Goal: Task Accomplishment & Management: Manage account settings

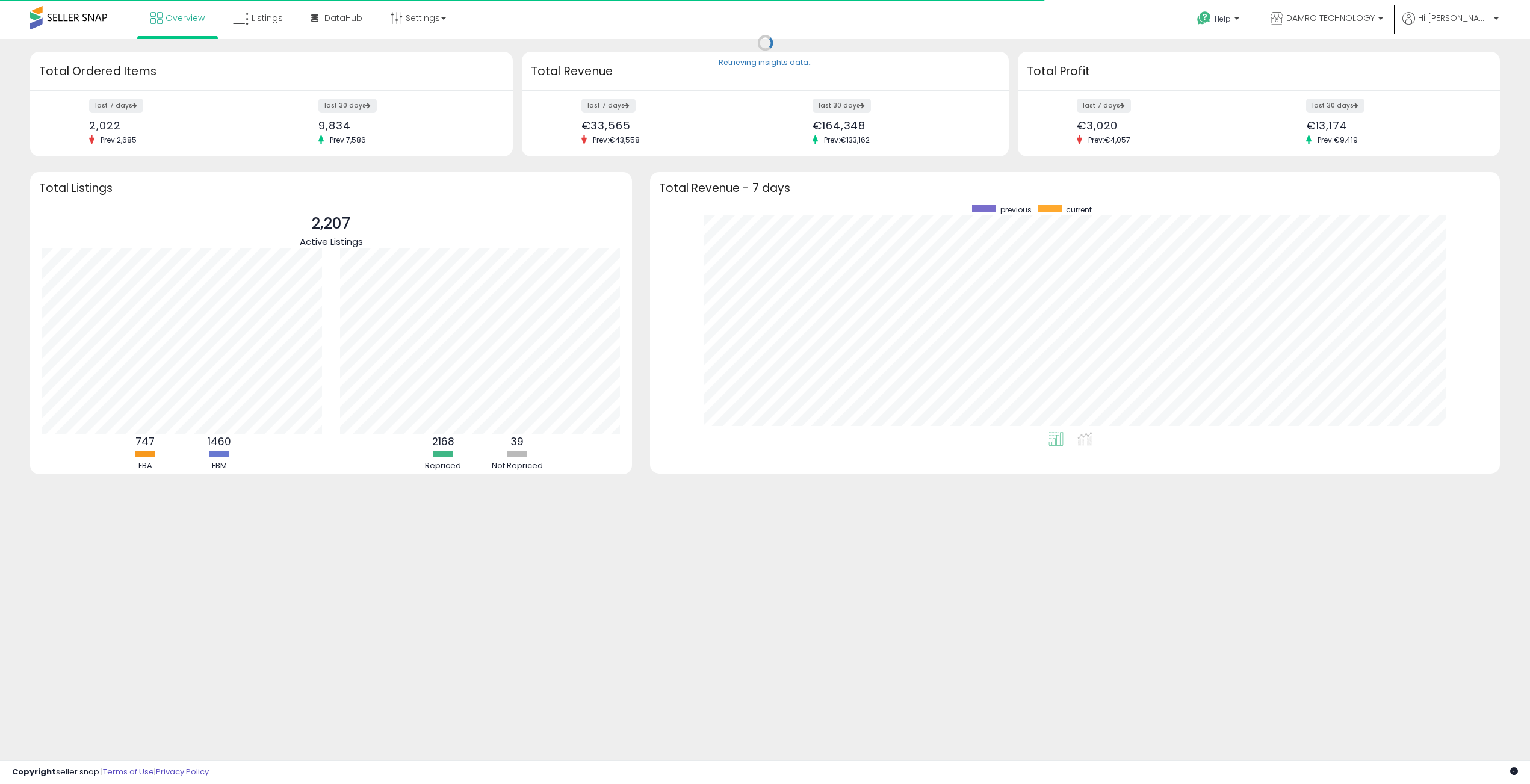
scroll to position [228, 826]
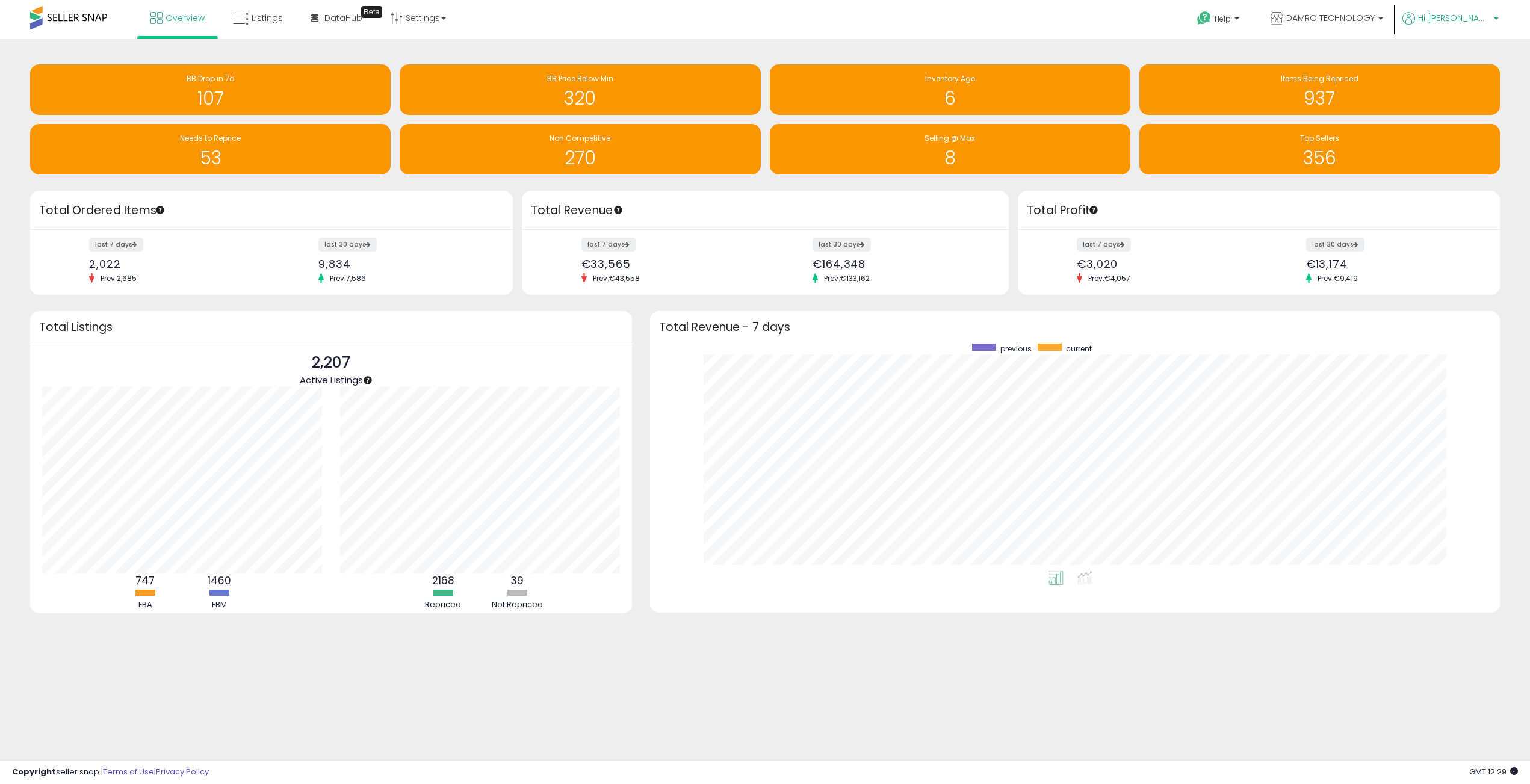
click at [1476, 19] on span "Hi [PERSON_NAME]" at bounding box center [1454, 18] width 72 height 12
click at [1468, 65] on link "Account" at bounding box center [1471, 64] width 32 height 12
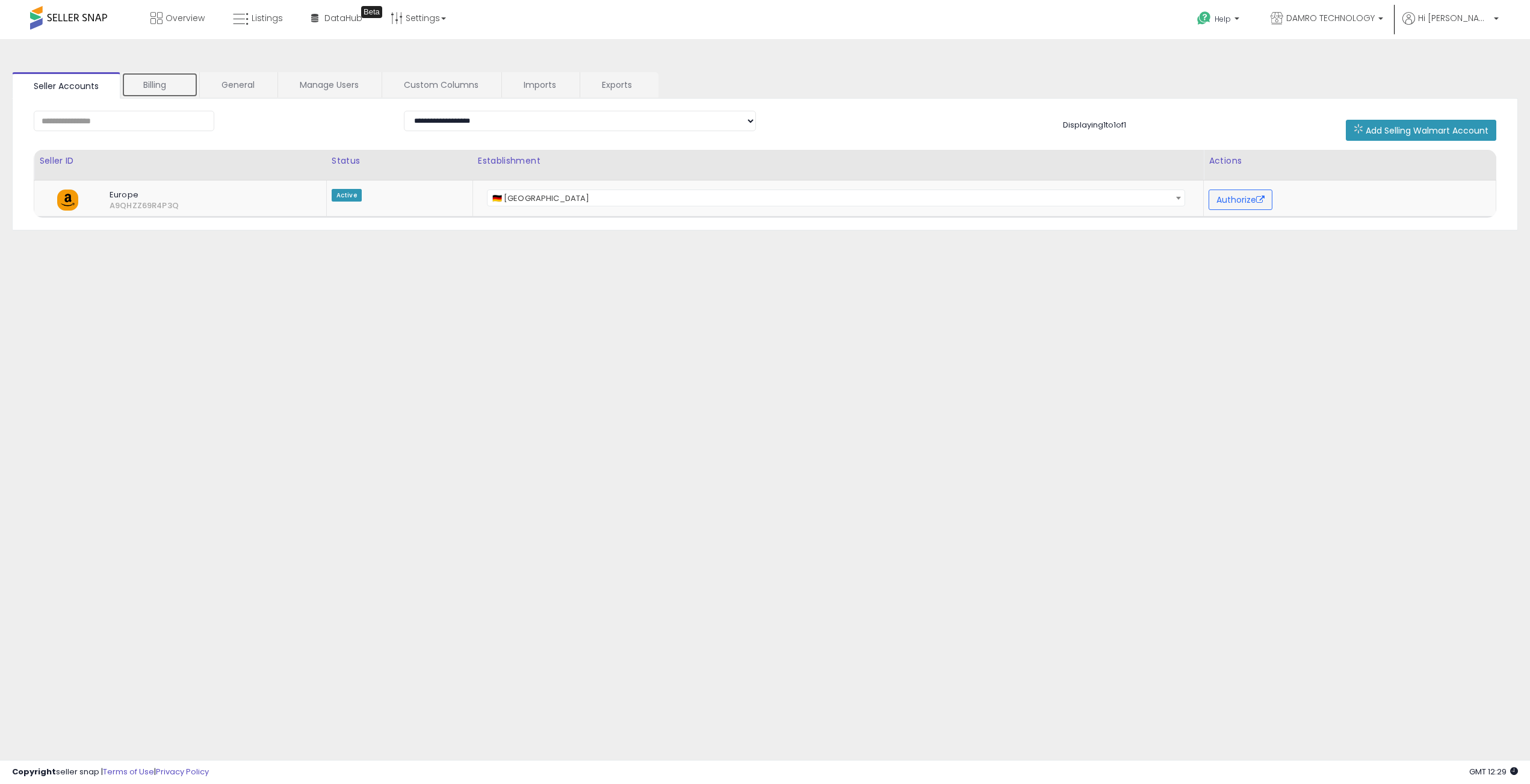
click at [155, 82] on link "Billing" at bounding box center [160, 85] width 77 height 26
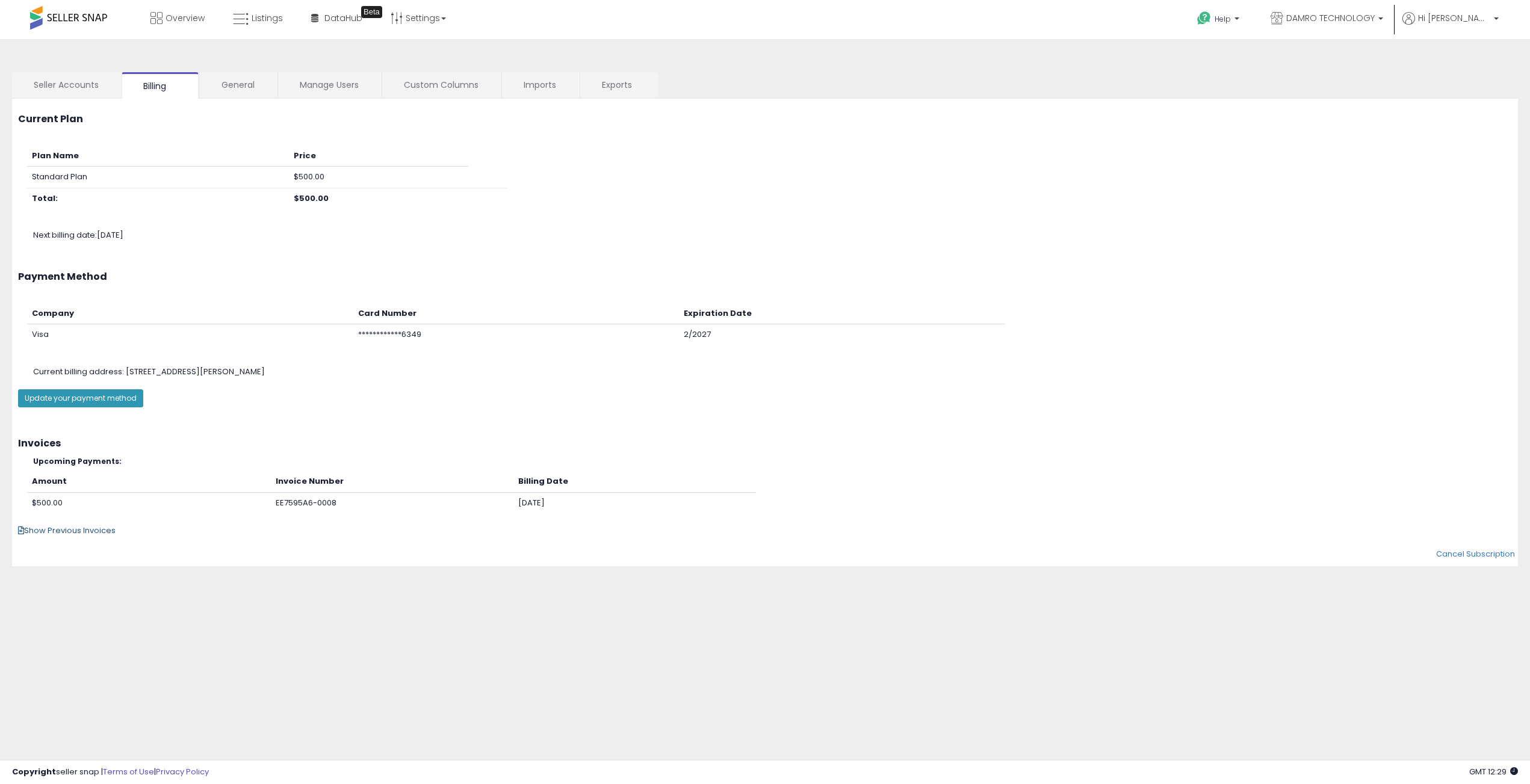
click at [57, 526] on span "Show Previous Invoices" at bounding box center [67, 531] width 97 height 12
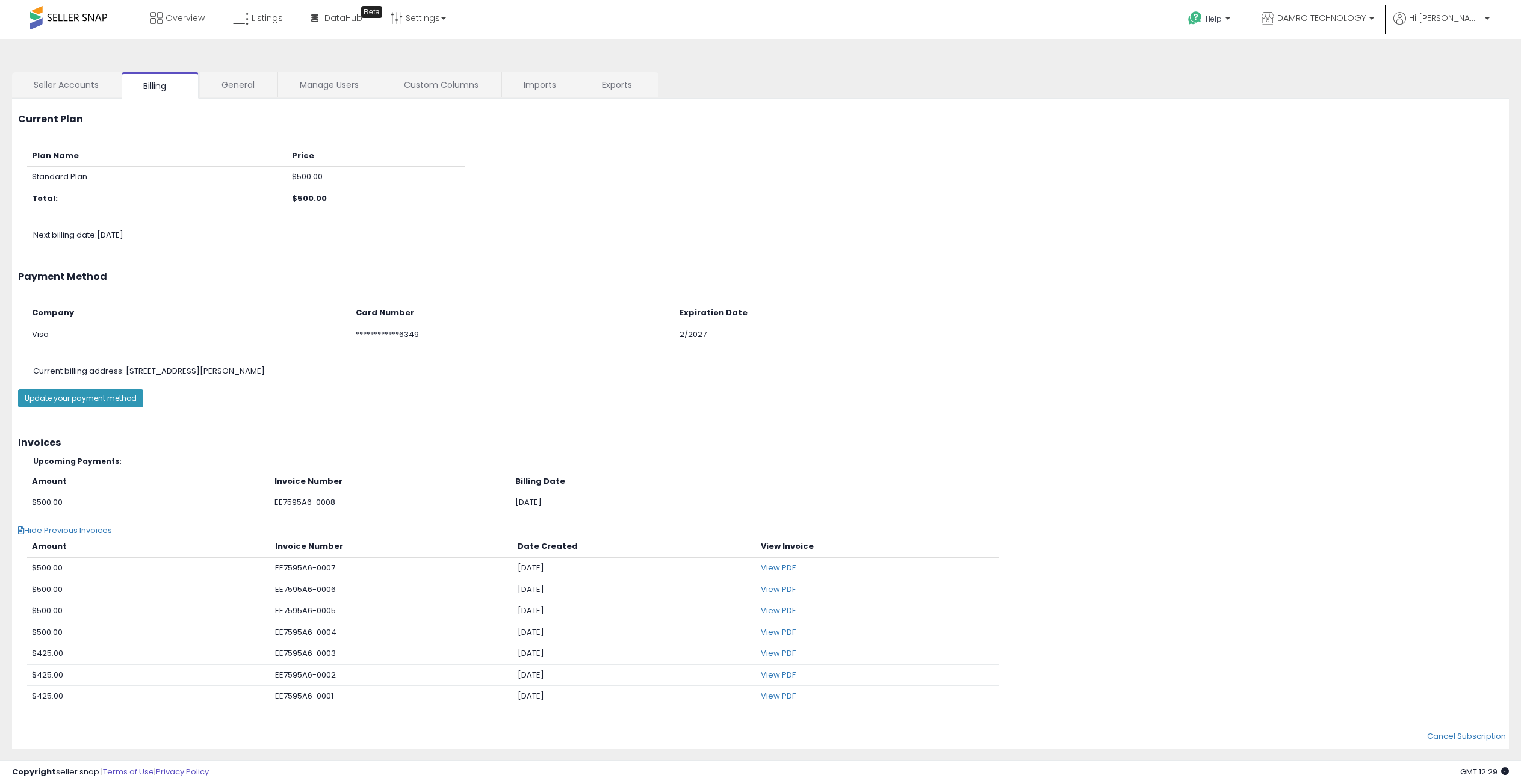
scroll to position [4, 0]
drag, startPoint x: 572, startPoint y: 610, endPoint x: 514, endPoint y: 609, distance: 58.0
click at [514, 609] on td "2025-07-01" at bounding box center [634, 608] width 243 height 22
click at [779, 627] on link "View PDF" at bounding box center [778, 628] width 35 height 12
